Goal: Task Accomplishment & Management: Complete application form

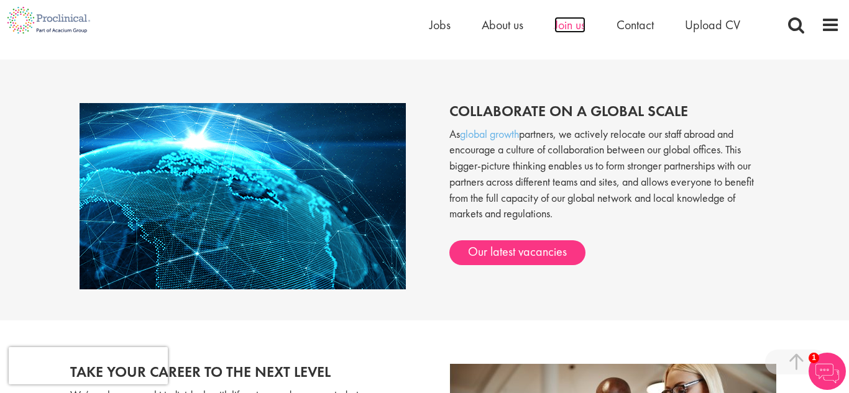
click at [564, 23] on span "Join us" at bounding box center [569, 25] width 31 height 16
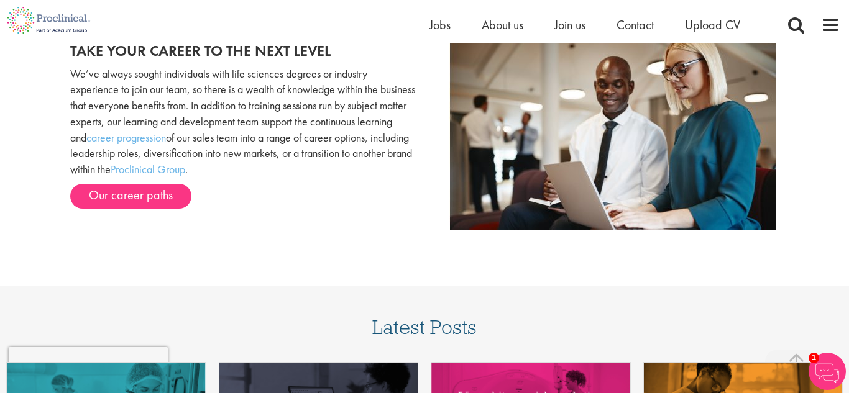
scroll to position [1254, 0]
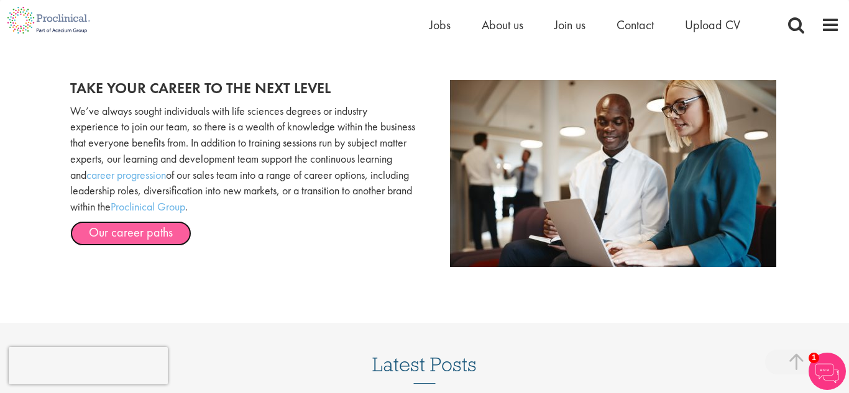
click at [155, 238] on link "Our career paths" at bounding box center [130, 233] width 121 height 25
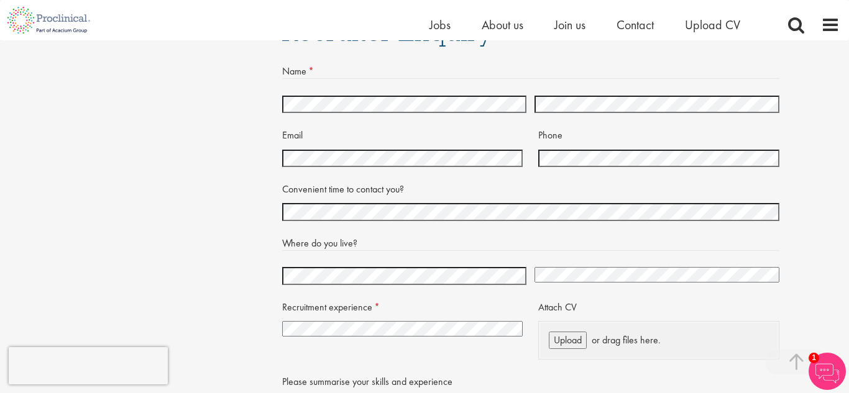
scroll to position [2536, 0]
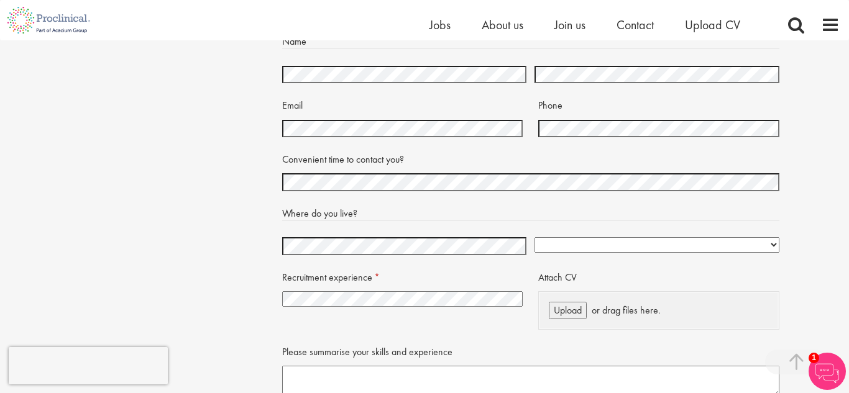
click at [593, 253] on select "[GEOGRAPHIC_DATA] [GEOGRAPHIC_DATA] [GEOGRAPHIC_DATA] [US_STATE] [GEOGRAPHIC_DA…" at bounding box center [656, 245] width 245 height 16
select select "[GEOGRAPHIC_DATA]"
click at [534, 252] on select "[GEOGRAPHIC_DATA] [GEOGRAPHIC_DATA] [GEOGRAPHIC_DATA] [US_STATE] [GEOGRAPHIC_DA…" at bounding box center [656, 245] width 245 height 16
click at [438, 307] on select "I have no previous experience working in recruitment I have recruitment experie…" at bounding box center [402, 299] width 241 height 16
select select "I have recruitment experience in another sector(s)"
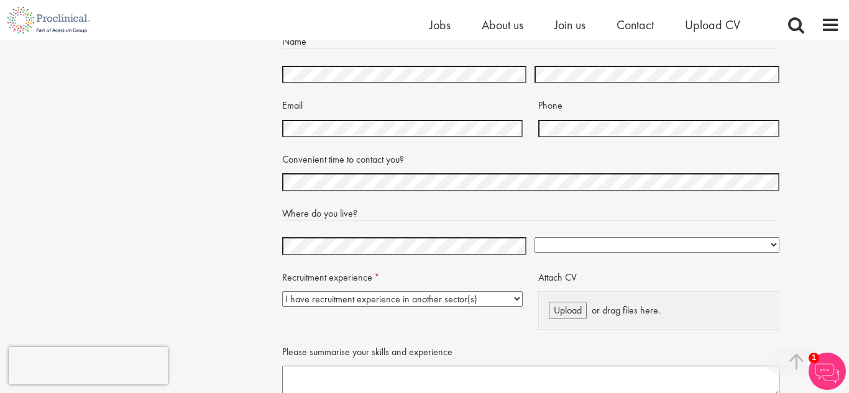
click at [282, 306] on select "I have no previous experience working in recruitment I have recruitment experie…" at bounding box center [402, 299] width 241 height 16
click at [569, 317] on span "Upload" at bounding box center [568, 310] width 28 height 13
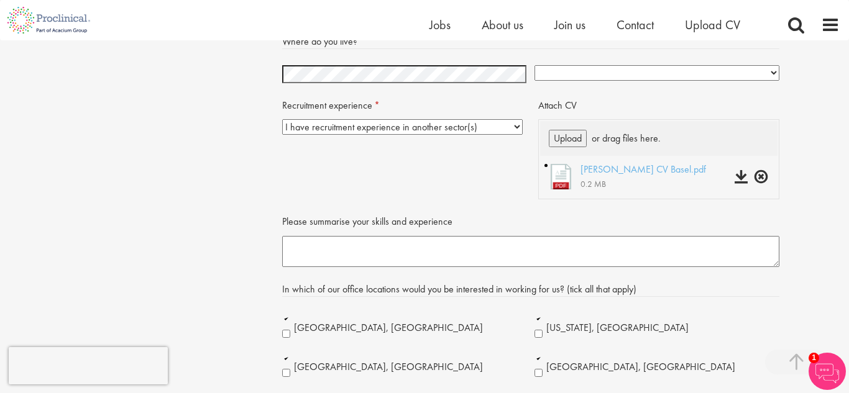
scroll to position [2837, 0]
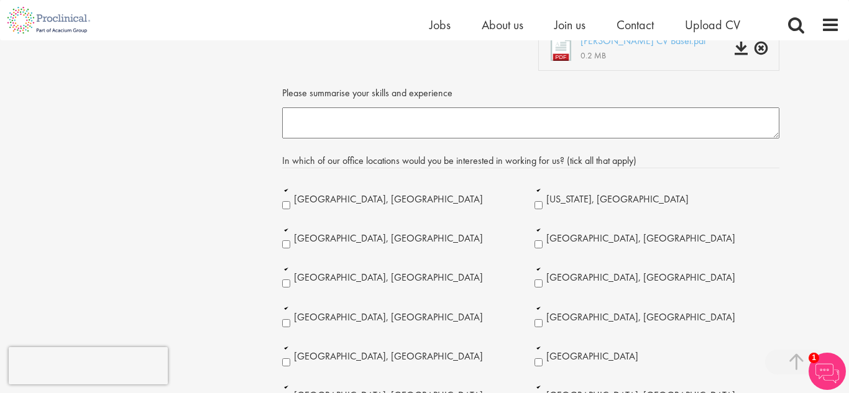
click at [667, 137] on textarea "Please summarise your skills and experience" at bounding box center [530, 123] width 497 height 31
click at [461, 125] on textarea "I have two years experience in recuitment." at bounding box center [530, 123] width 497 height 31
paste textarea "r"
click at [438, 129] on textarea "I have two years experience in recuitment." at bounding box center [530, 123] width 497 height 31
click at [429, 131] on textarea "I have two years experience in recuitment." at bounding box center [530, 123] width 497 height 31
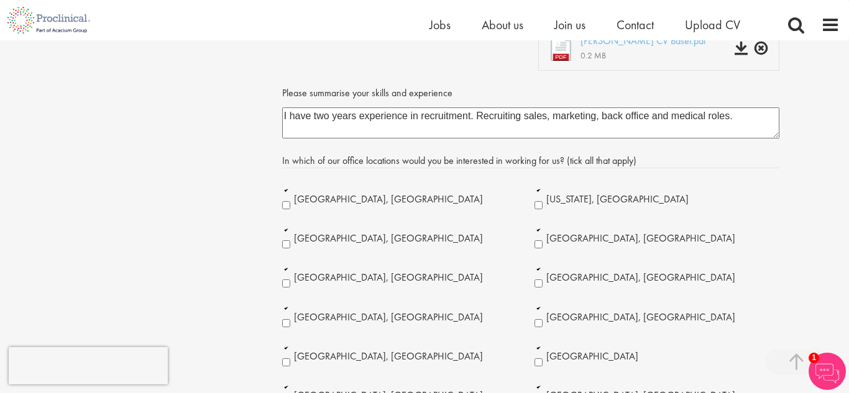
type textarea "I have two years experience in recruitment. Recruiting sales, marketing, back o…"
click at [700, 307] on div "[GEOGRAPHIC_DATA], [GEOGRAPHIC_DATA] [GEOGRAPHIC_DATA], [GEOGRAPHIC_DATA] [GEOG…" at bounding box center [530, 356] width 497 height 350
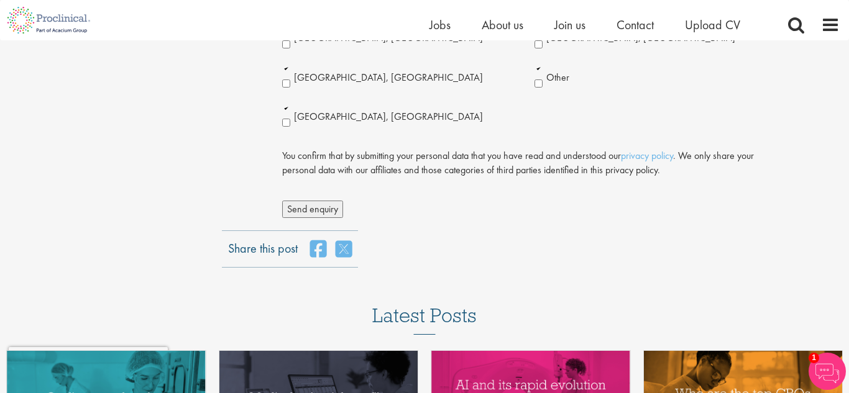
scroll to position [3259, 0]
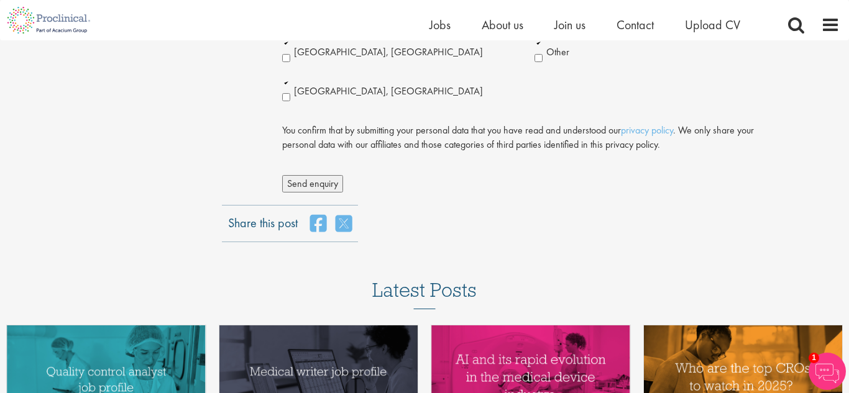
click at [303, 190] on span "Send enquiry" at bounding box center [312, 183] width 51 height 13
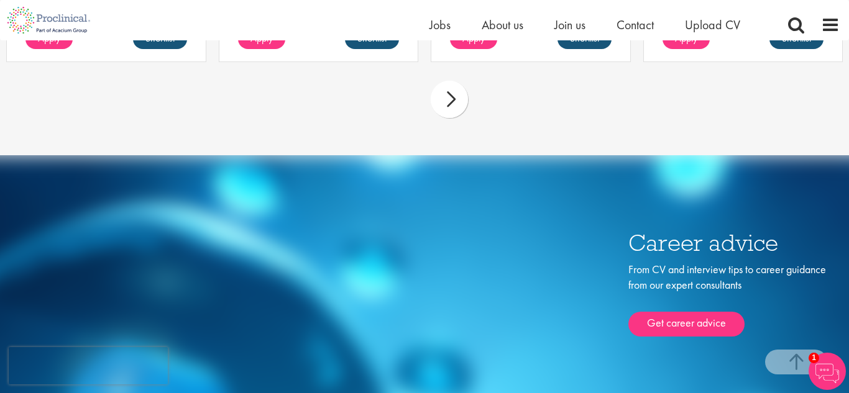
scroll to position [2355, 0]
